Goal: Transaction & Acquisition: Download file/media

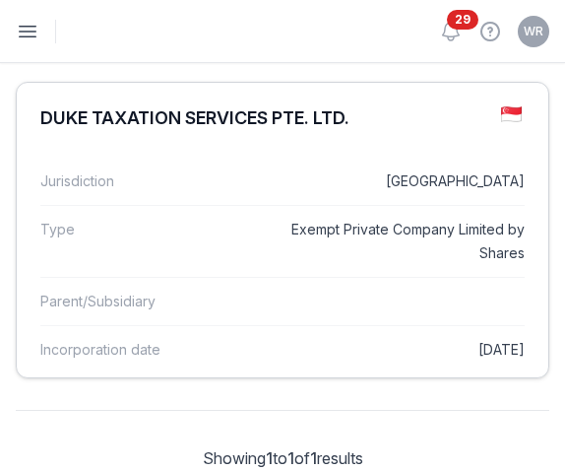
scroll to position [162, 0]
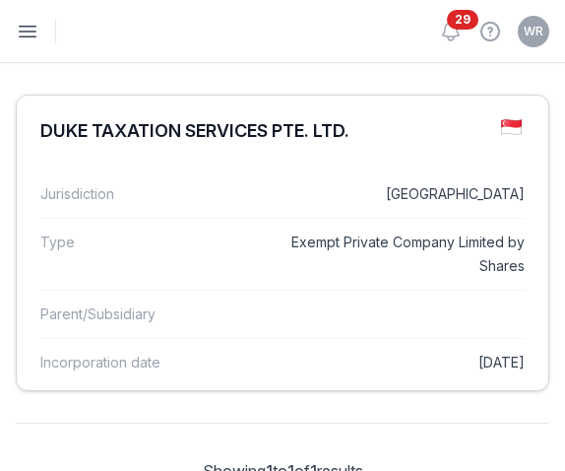
click at [359, 154] on div "DUKE TAXATION SERVICES PTE. LTD." at bounding box center [283, 131] width 532 height 71
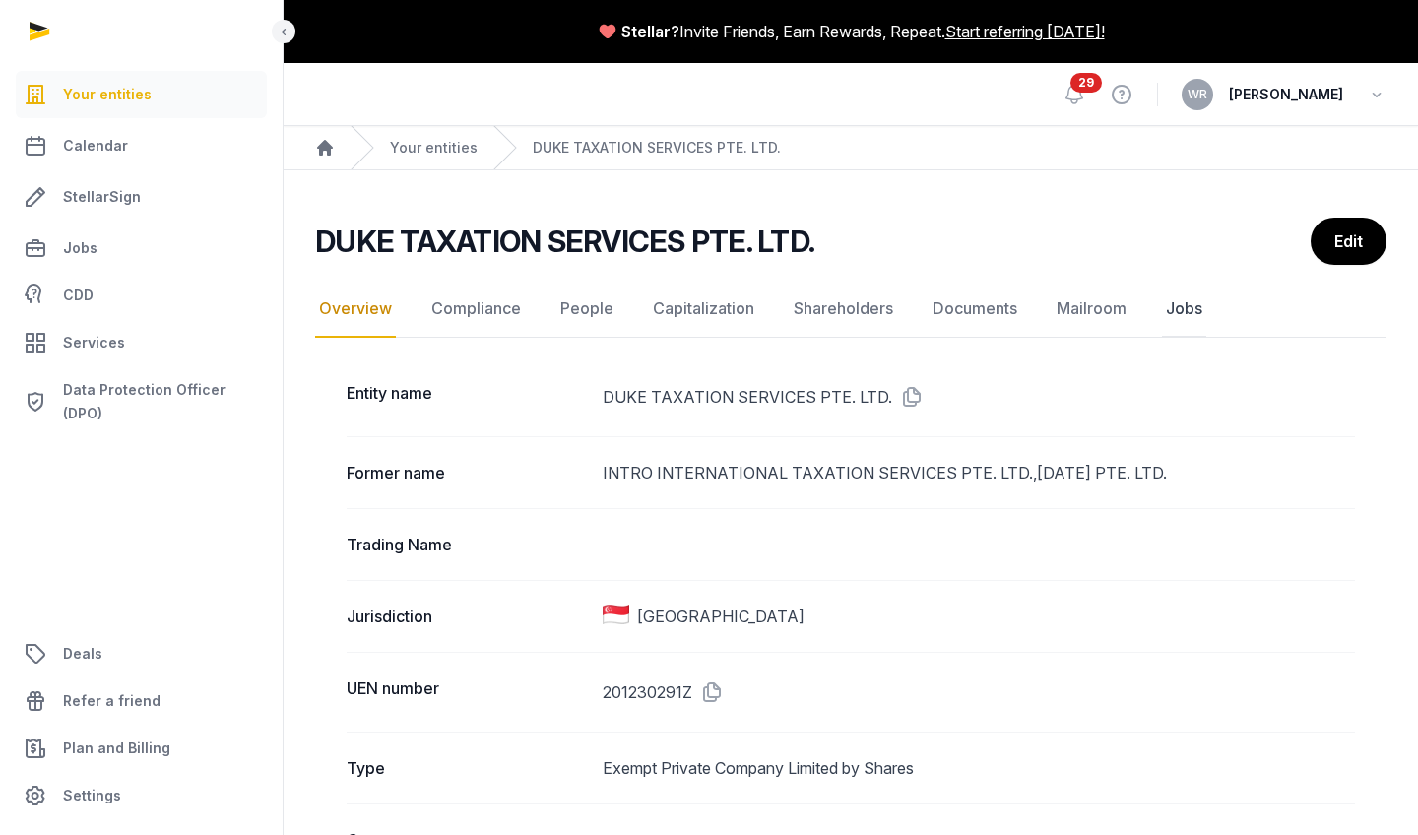
click at [564, 297] on link "Jobs" at bounding box center [1184, 309] width 44 height 57
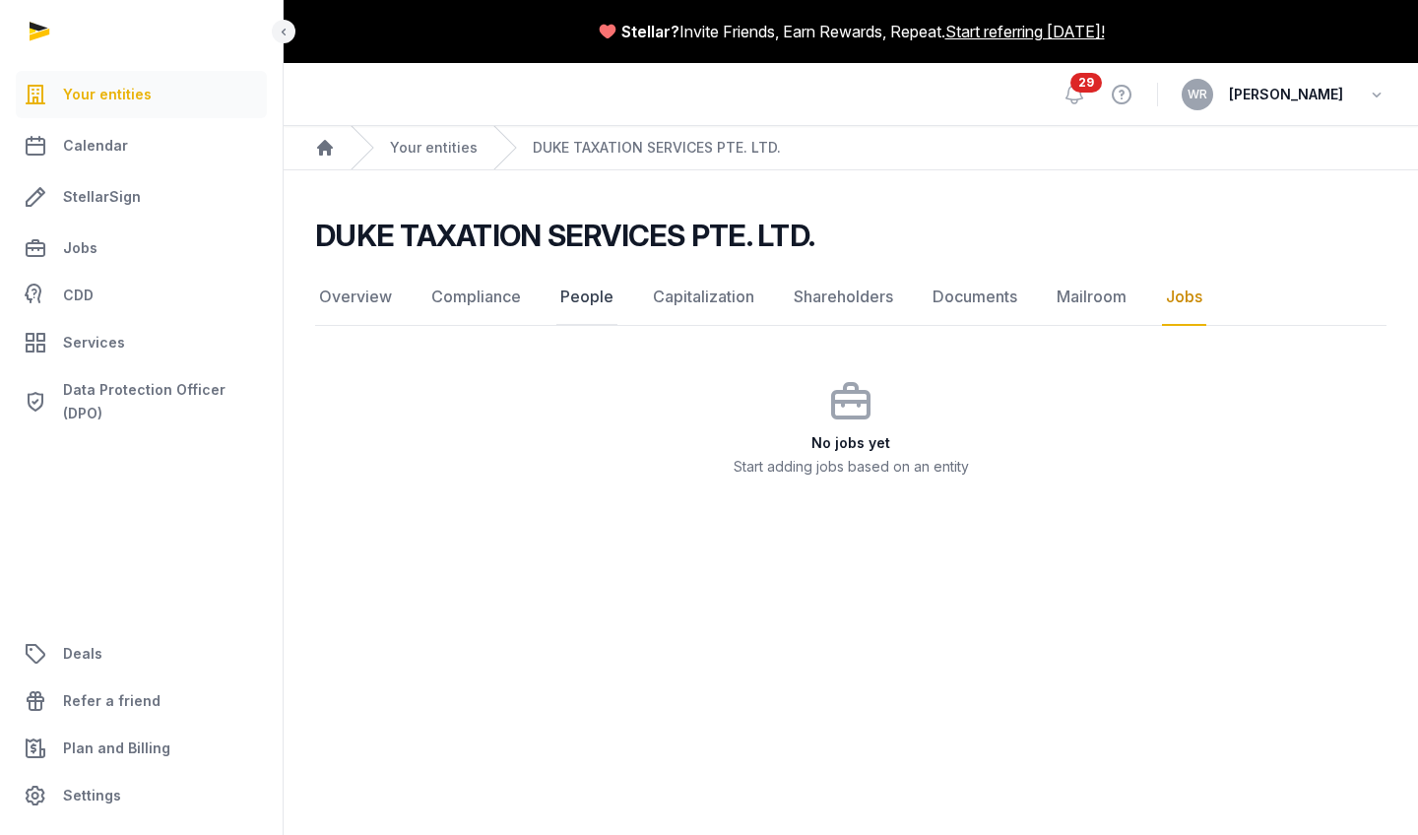
click at [564, 295] on link "People" at bounding box center [586, 297] width 61 height 57
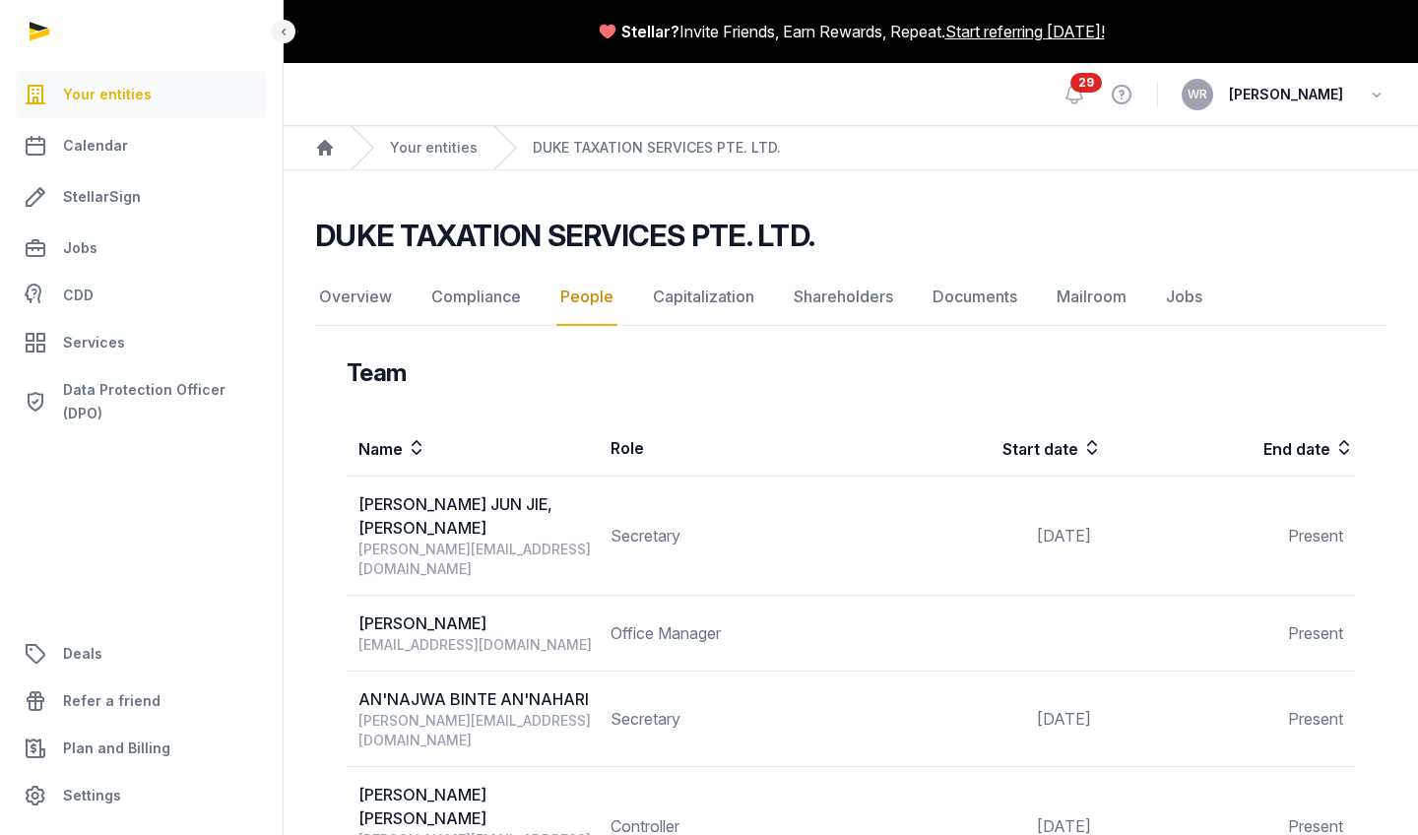
click at [45, 32] on div at bounding box center [142, 31] width 284 height 63
click at [540, 143] on link "DUKE TAXATION SERVICES PTE. LTD." at bounding box center [657, 148] width 248 height 20
click at [549, 145] on link "DUKE TAXATION SERVICES PTE. LTD." at bounding box center [657, 148] width 248 height 20
click at [564, 289] on link "Documents" at bounding box center [975, 297] width 93 height 57
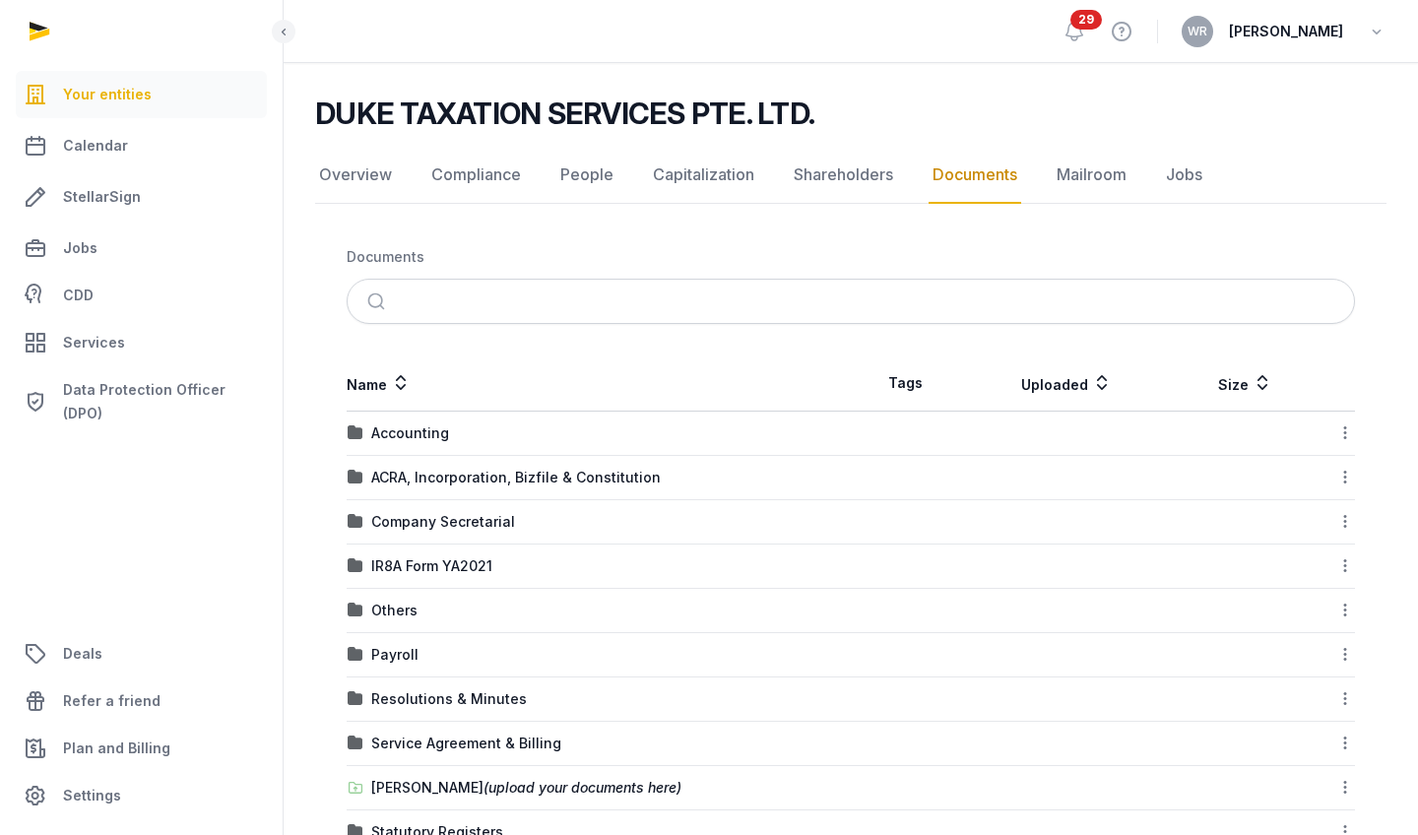
scroll to position [138, 0]
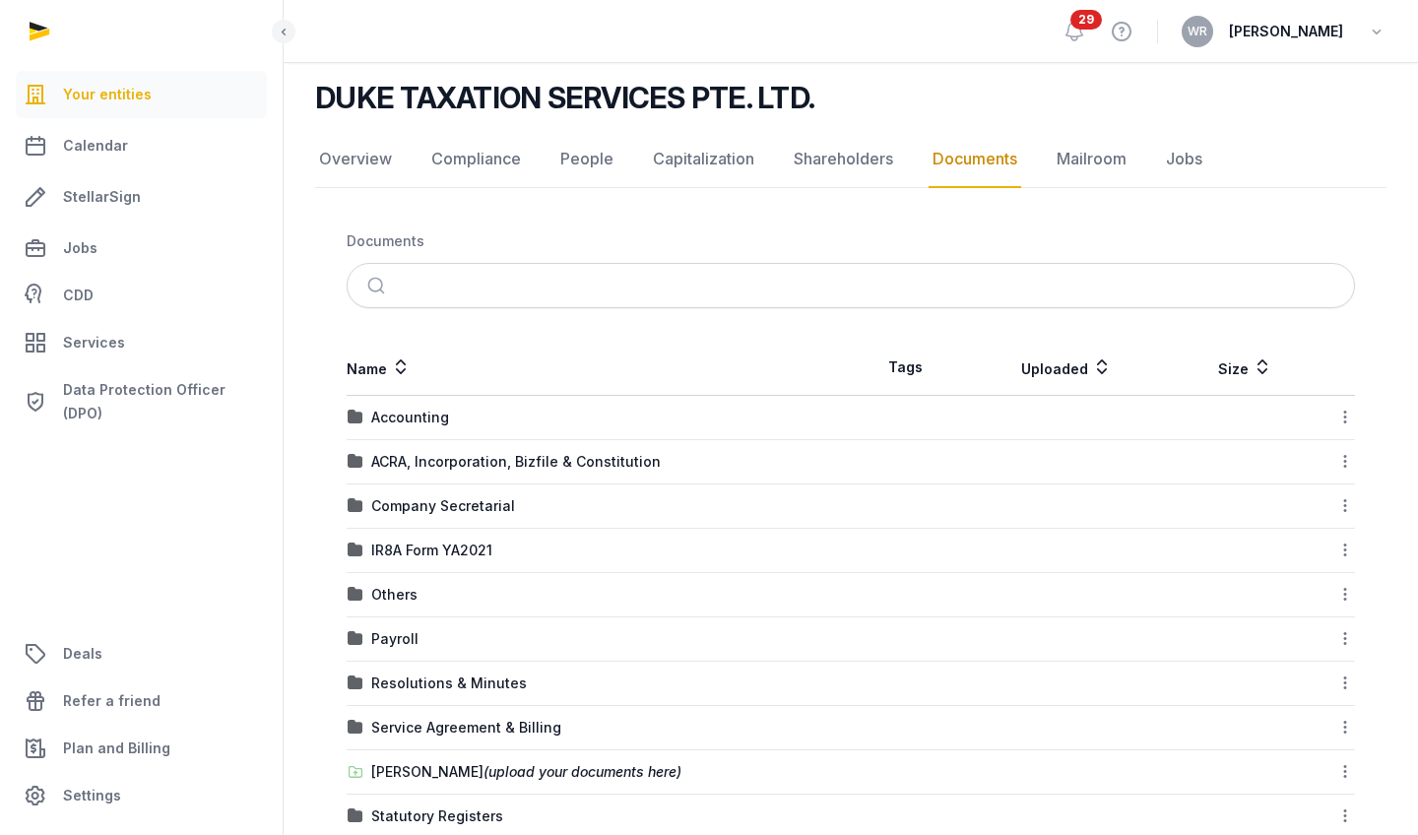
click at [564, 470] on div "Payroll" at bounding box center [599, 639] width 502 height 20
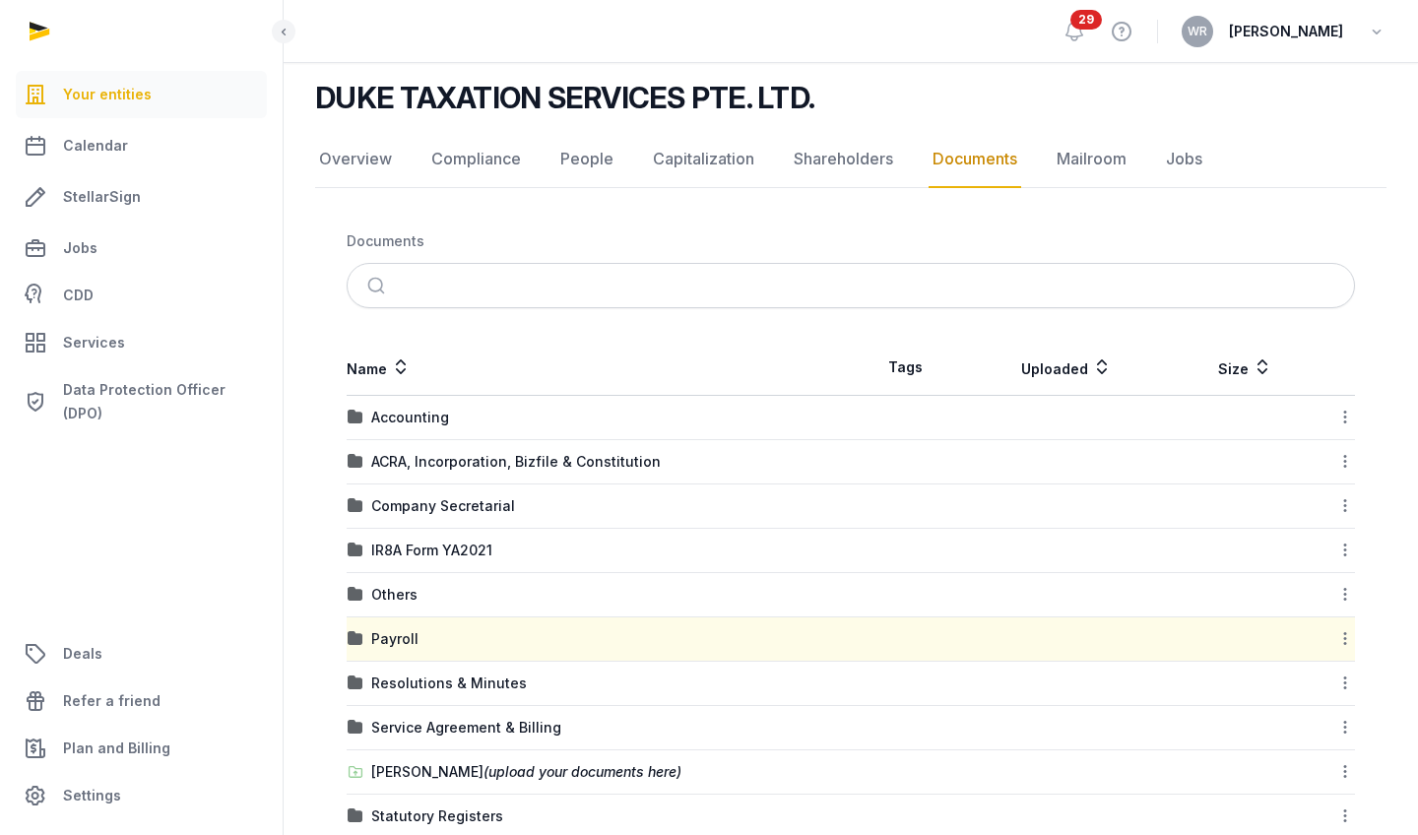
click at [387, 470] on td "Payroll" at bounding box center [599, 640] width 504 height 44
click at [388, 470] on div "Payroll" at bounding box center [394, 639] width 47 height 20
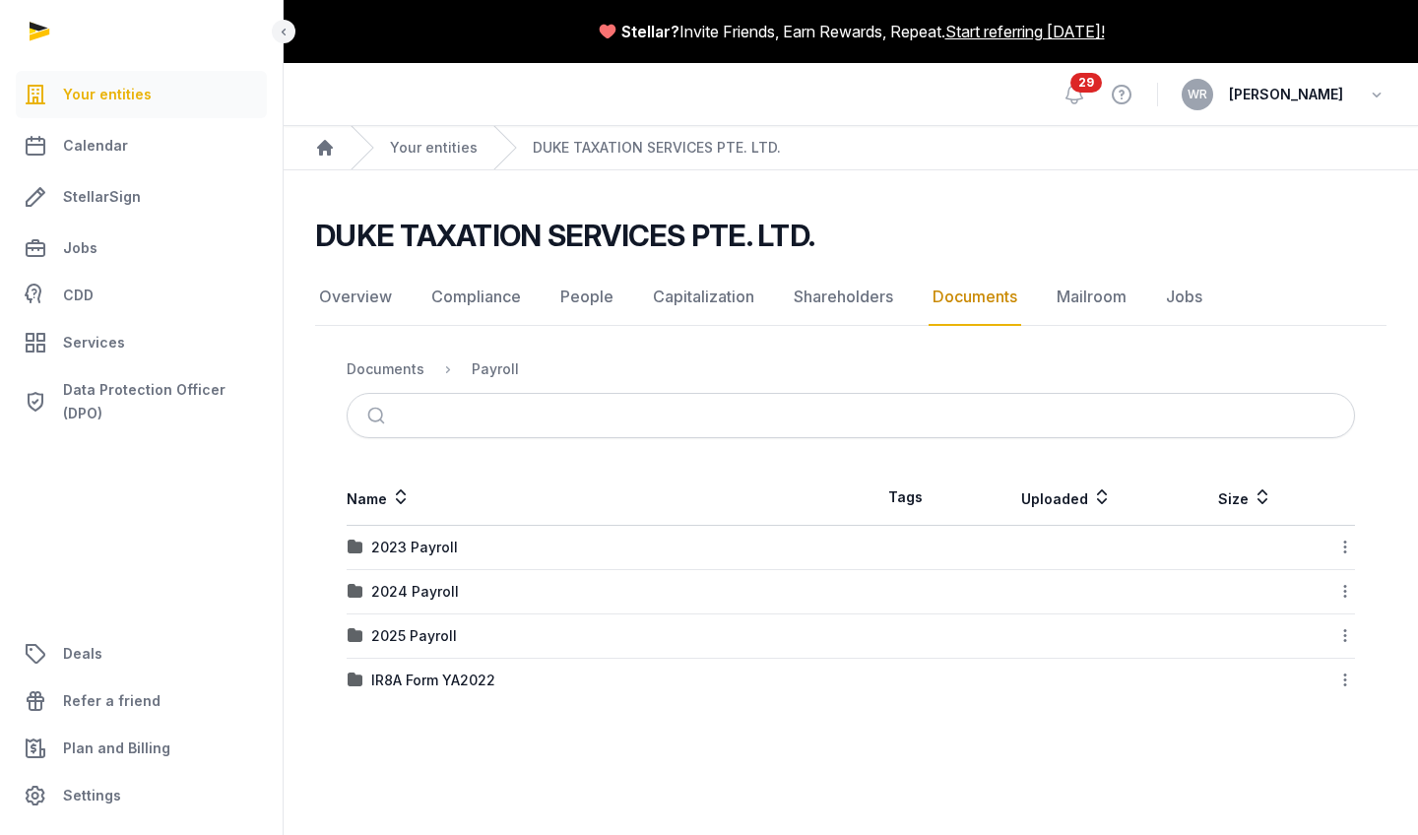
scroll to position [0, 0]
click at [405, 470] on div "2025 Payroll" at bounding box center [414, 636] width 86 height 20
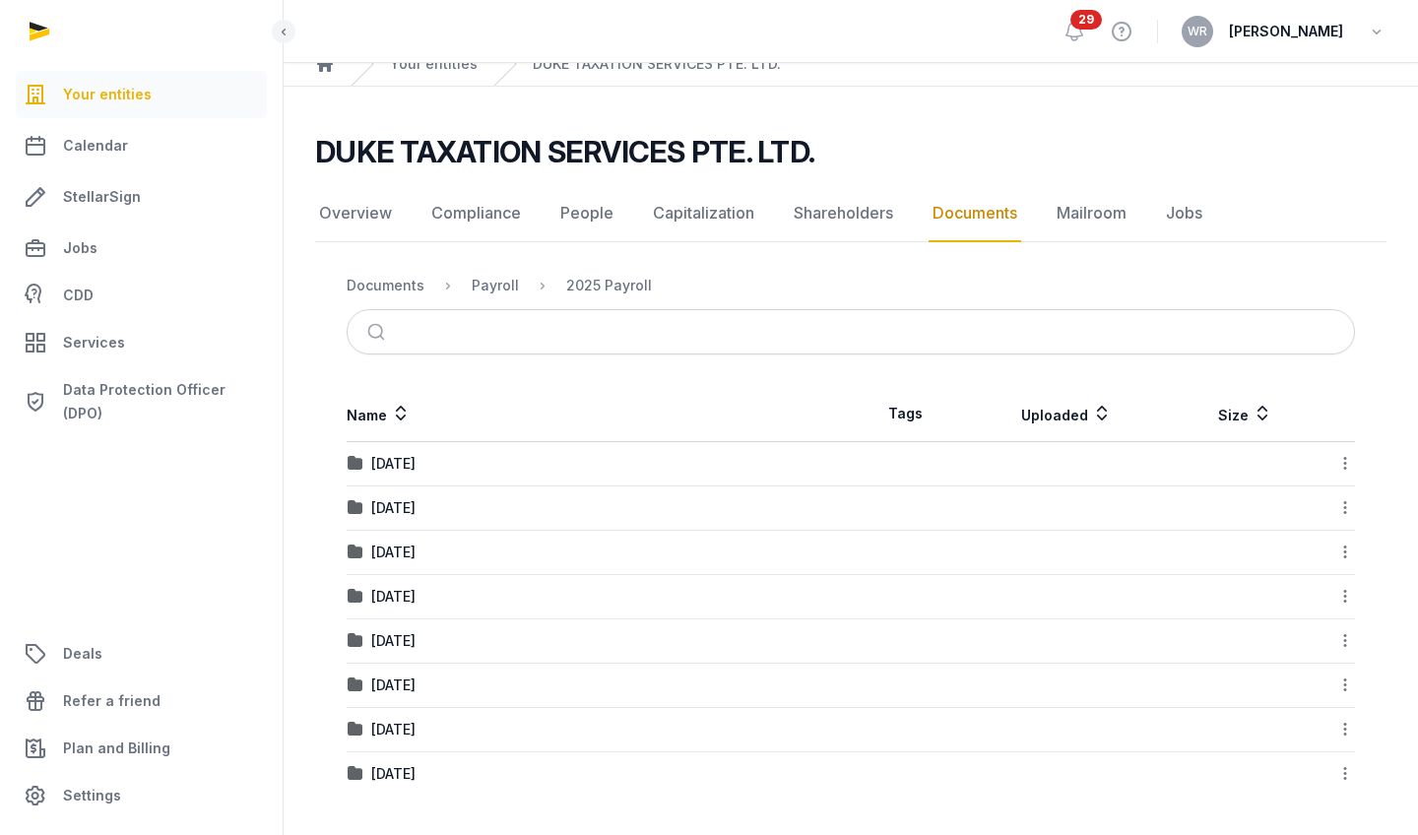
scroll to position [84, 0]
click at [400, 470] on div "[DATE]" at bounding box center [393, 774] width 44 height 20
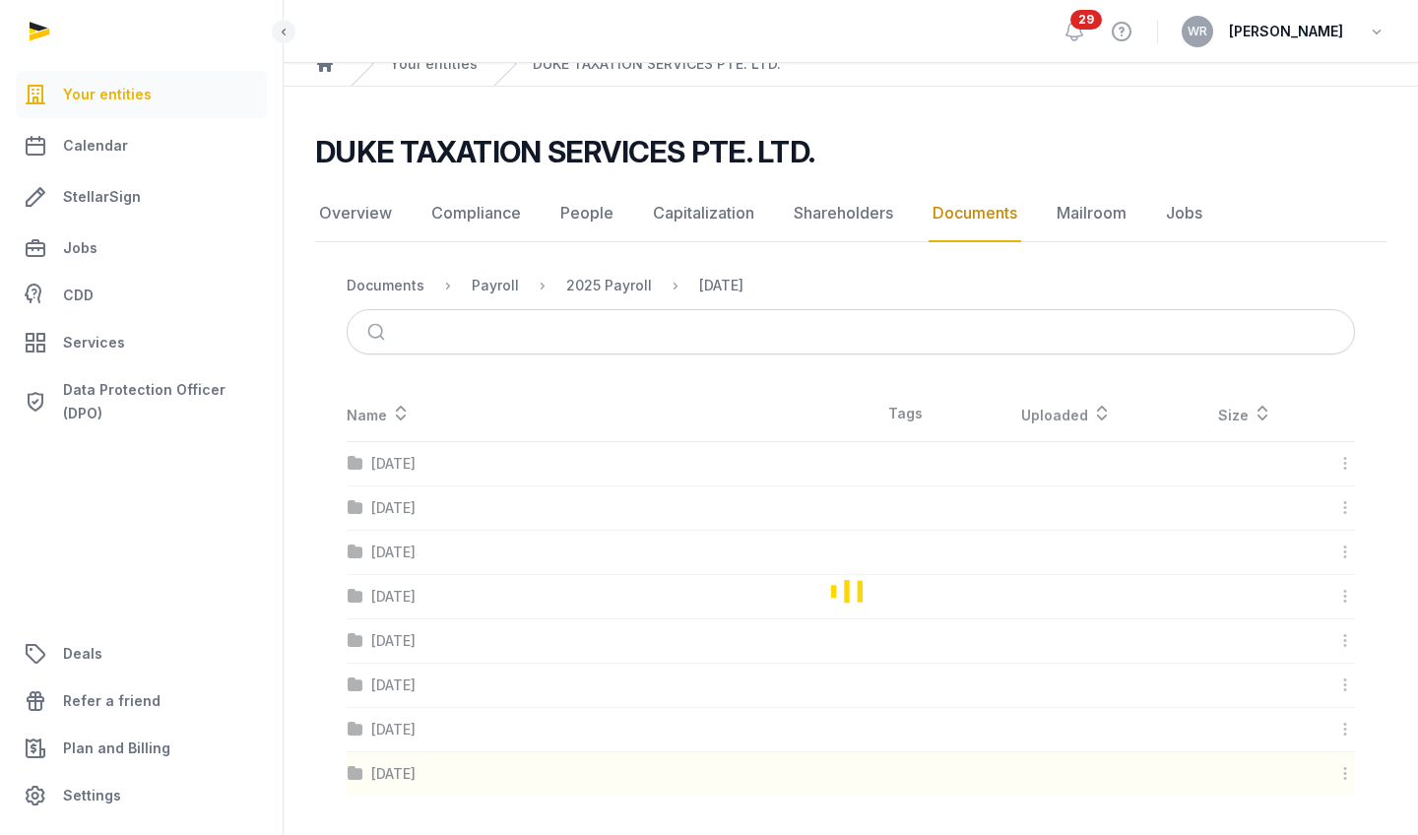
scroll to position [0, 0]
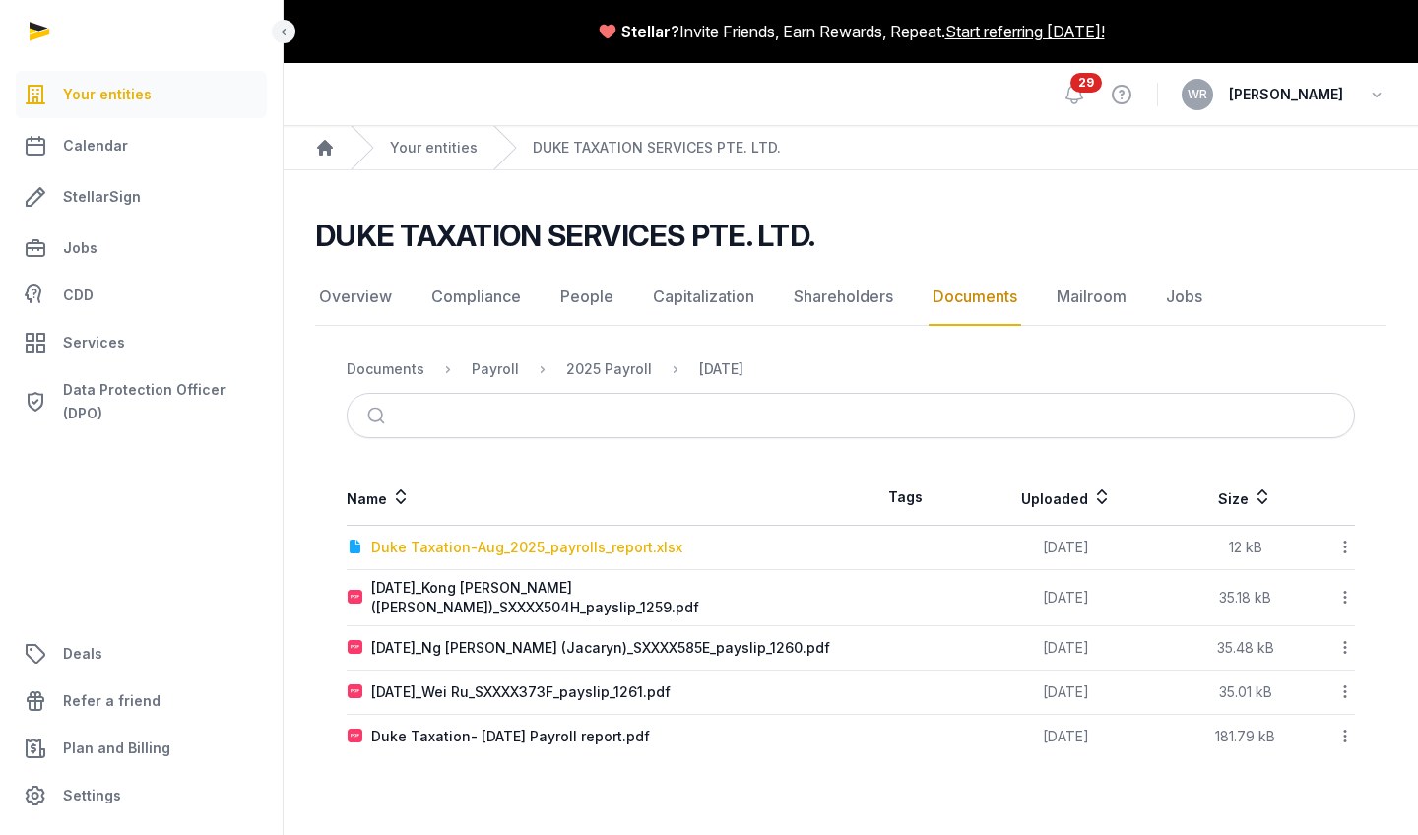
click at [483, 470] on div "Duke Taxation-Aug_2025_payrolls_report.xlsx" at bounding box center [526, 548] width 311 height 20
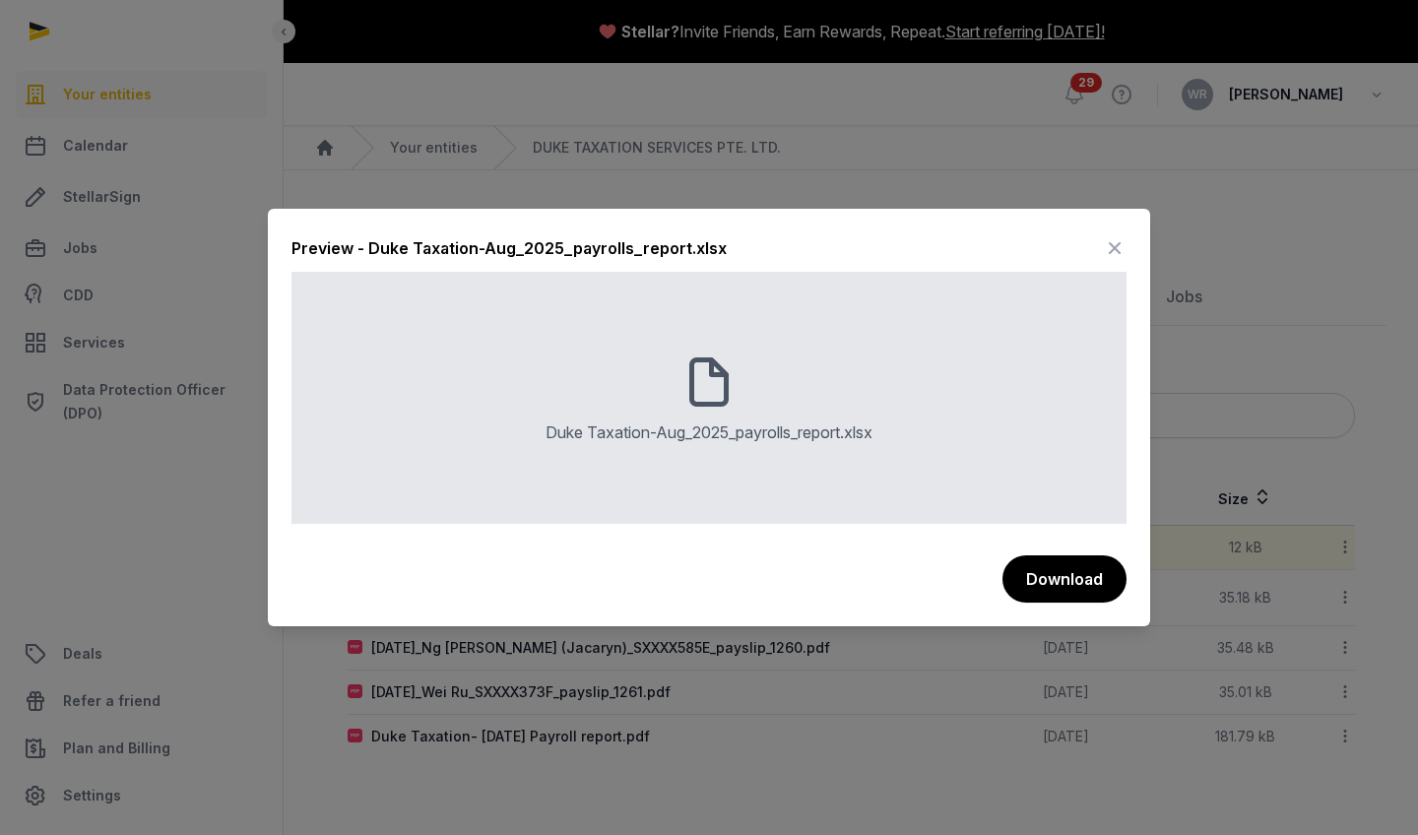
click at [564, 470] on div "Preview - Duke Taxation-Aug_2025_payrolls_report.xlsx Duke Taxation-Aug_2025_pa…" at bounding box center [709, 418] width 883 height 418
click at [564, 470] on button "Download" at bounding box center [1065, 579] width 124 height 47
